Goal: Complete application form

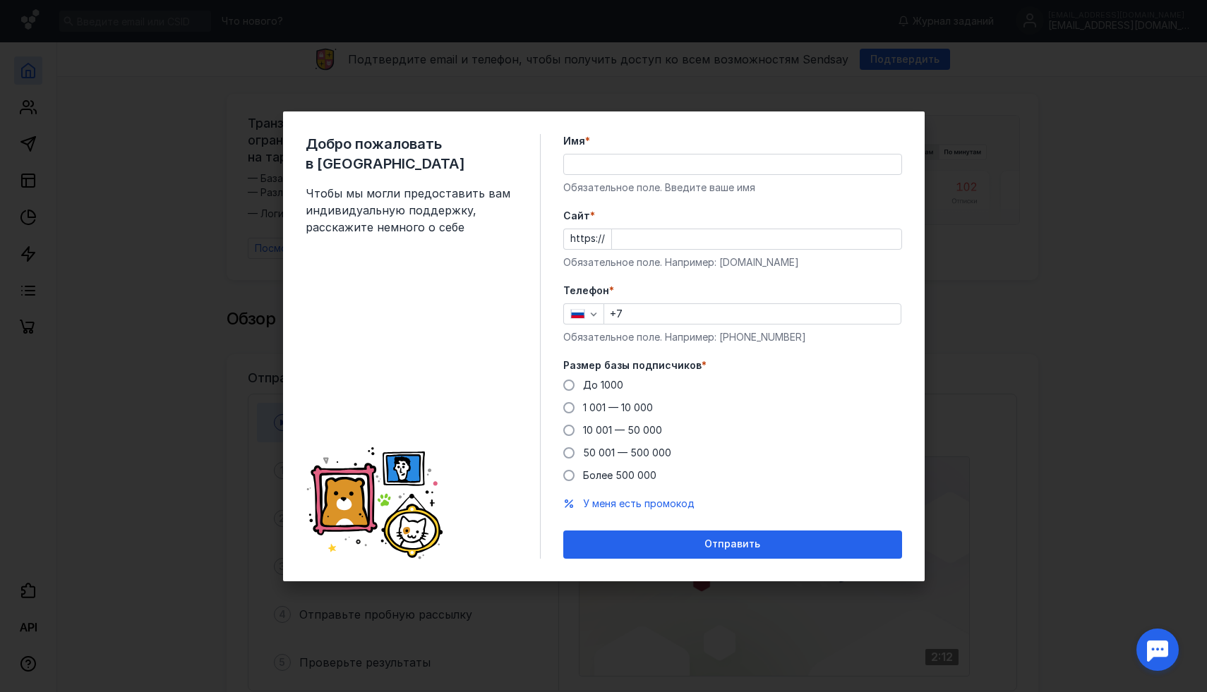
click at [629, 164] on input "Имя *" at bounding box center [732, 165] width 337 height 20
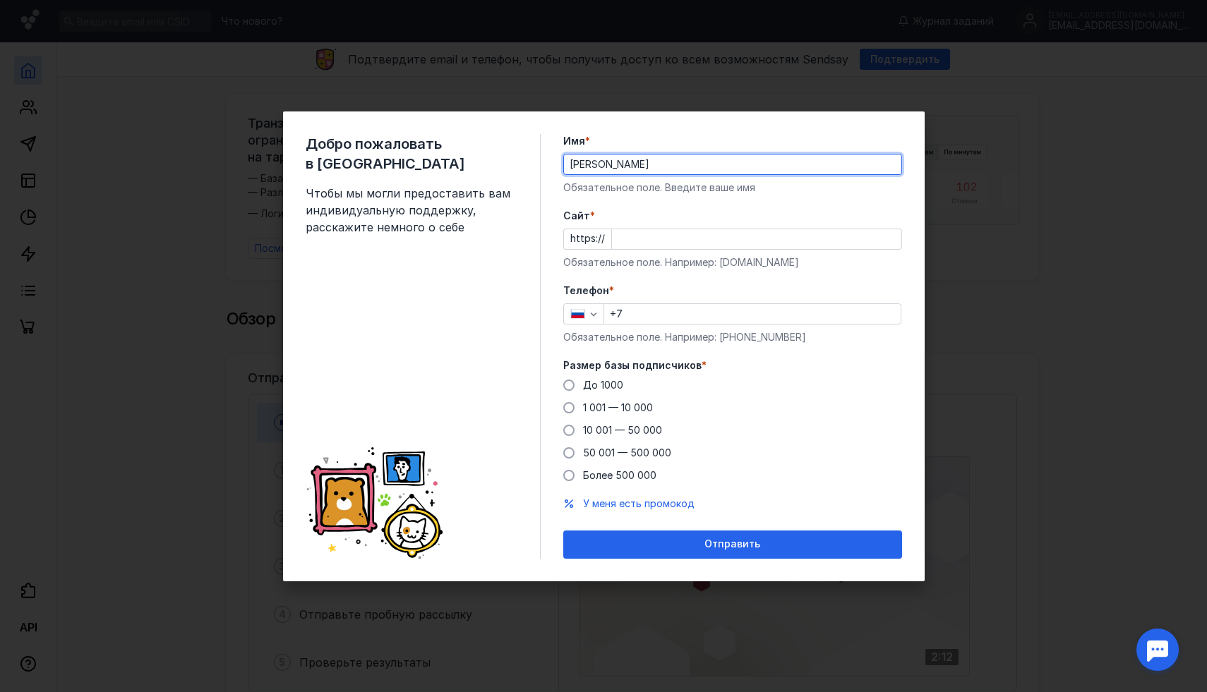
type input "[PERSON_NAME]"
click at [648, 249] on div at bounding box center [756, 239] width 291 height 21
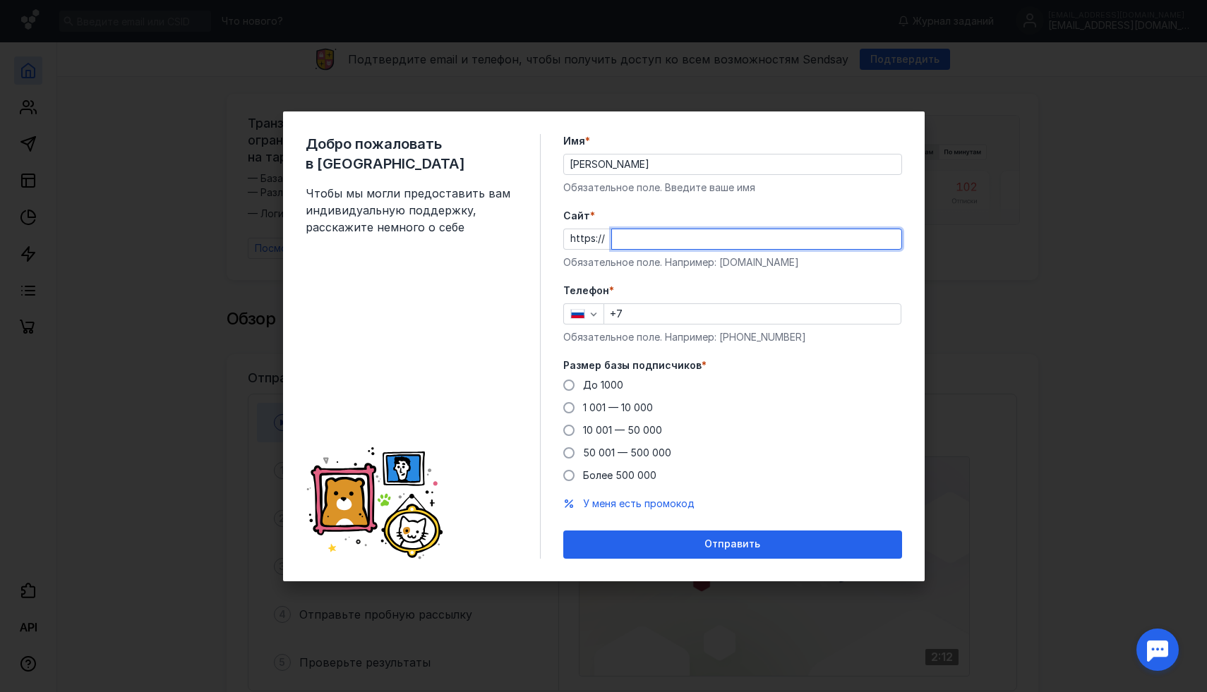
click at [664, 238] on input "Cайт *" at bounding box center [756, 239] width 289 height 20
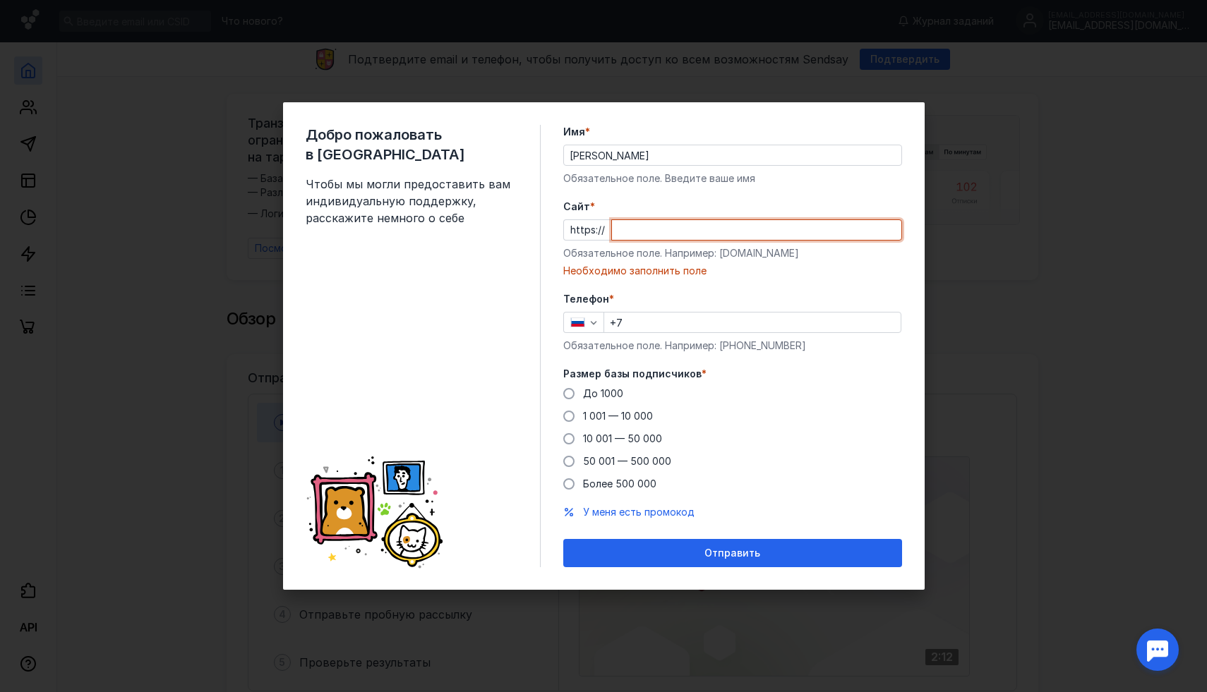
paste input "[DOMAIN_NAME]"
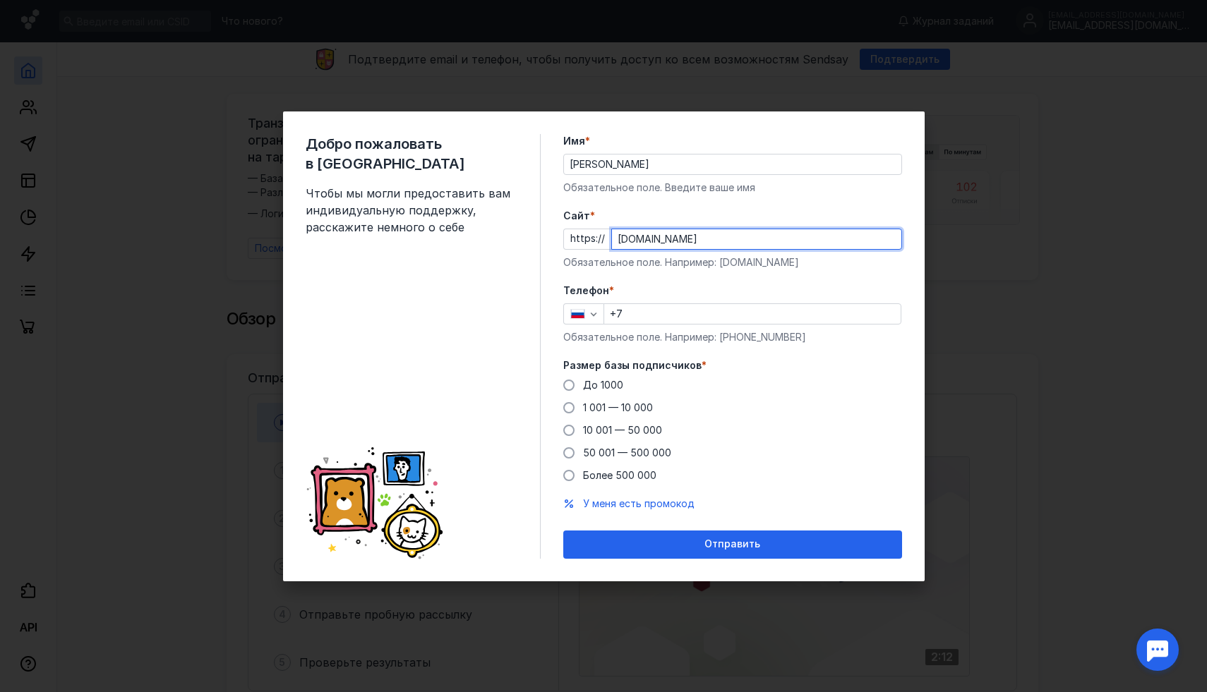
type input "[DOMAIN_NAME]"
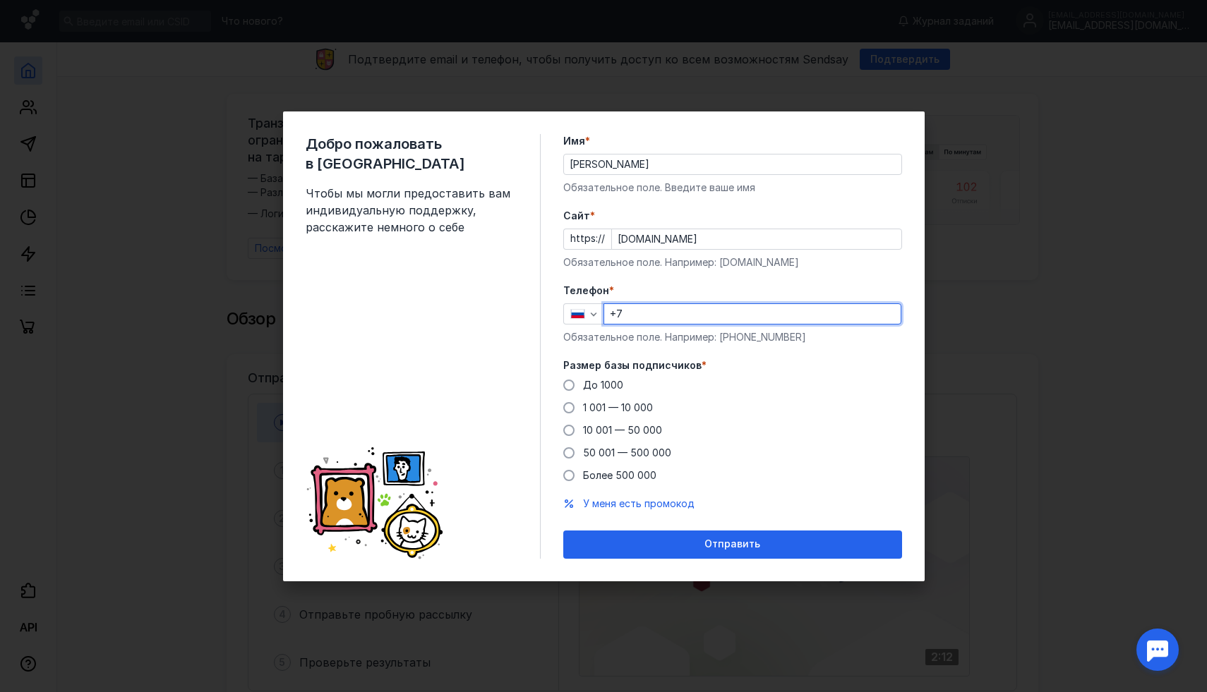
click at [642, 304] on input "+7" at bounding box center [752, 314] width 296 height 20
click at [643, 316] on input "+7" at bounding box center [752, 314] width 296 height 20
type input "[PHONE_NUMBER]"
click at [616, 383] on span "До 1000" at bounding box center [603, 385] width 40 height 12
click at [0, 0] on input "До 1000" at bounding box center [0, 0] width 0 height 0
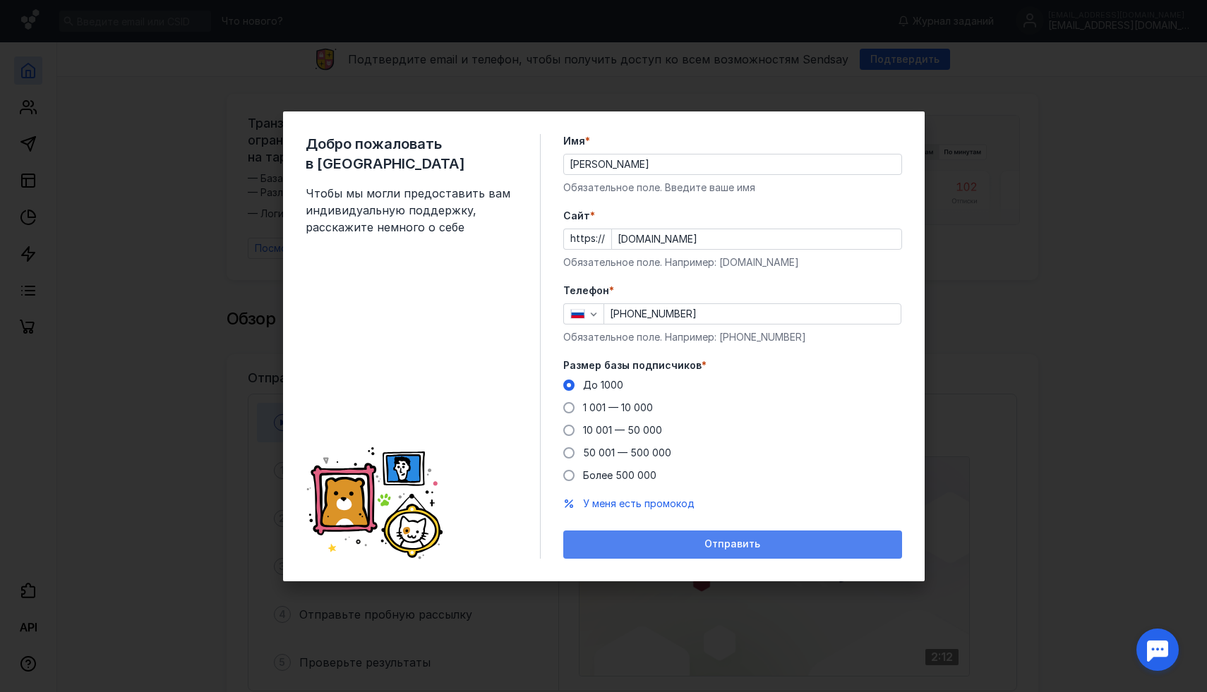
click at [709, 537] on div "Отправить" at bounding box center [732, 545] width 339 height 28
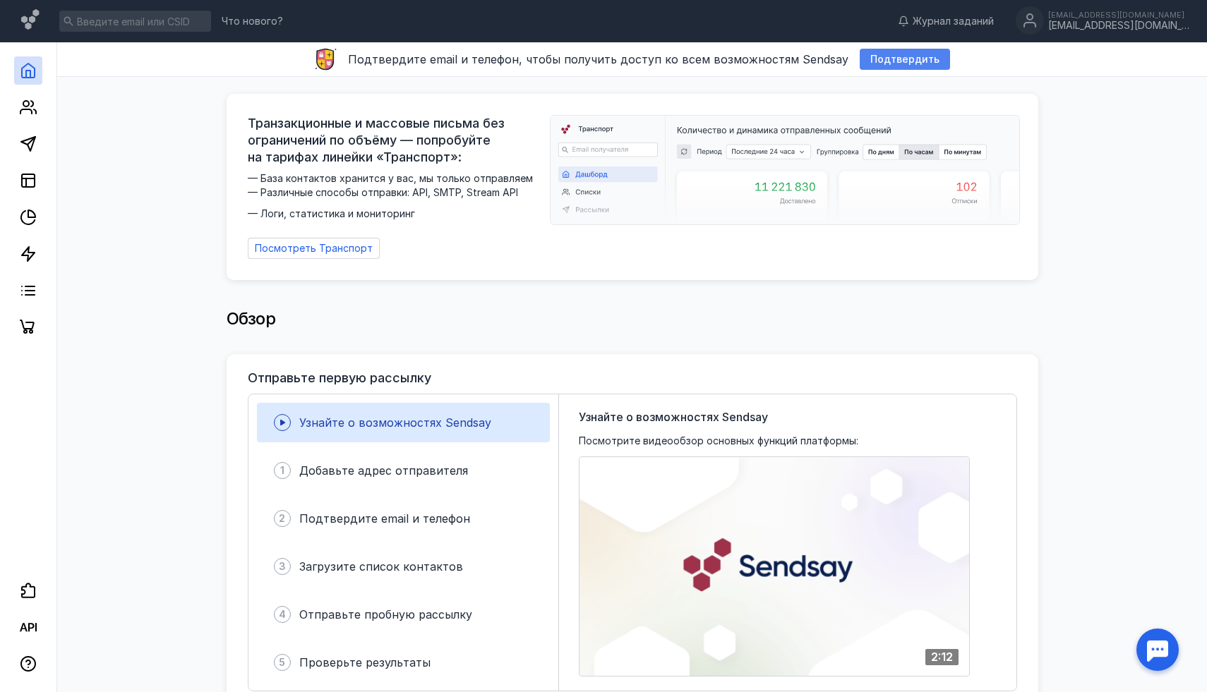
click at [899, 60] on span "Подтвердить" at bounding box center [904, 60] width 69 height 12
